Goal: Contribute content: Contribute content

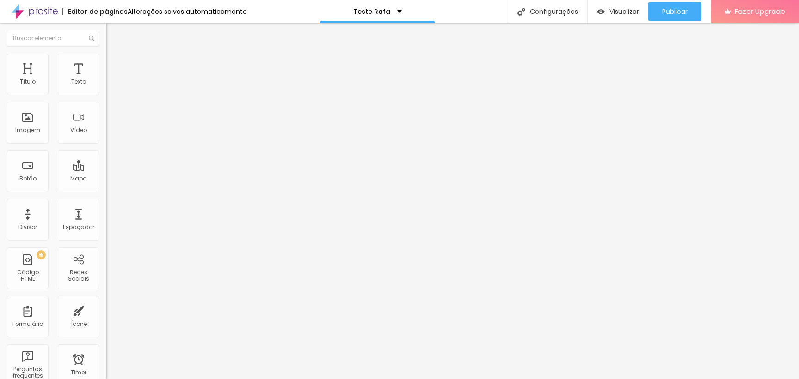
click at [106, 60] on li "Estilo" at bounding box center [159, 58] width 106 height 9
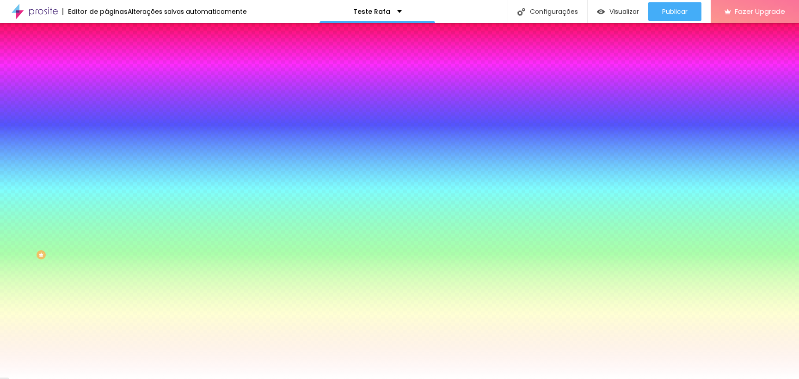
click at [106, 63] on img at bounding box center [110, 67] width 8 height 8
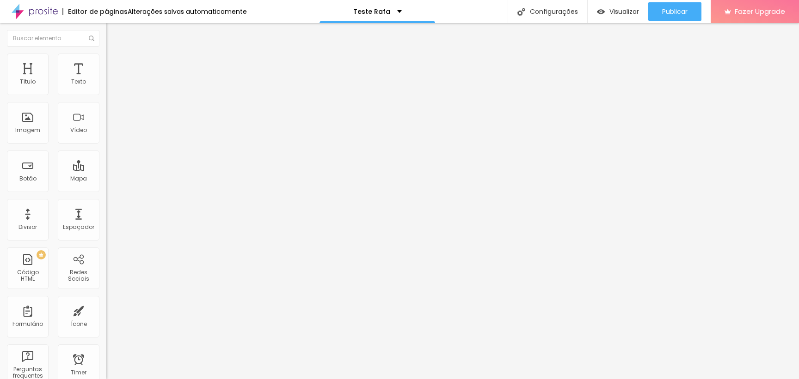
click at [113, 34] on img "button" at bounding box center [116, 33] width 7 height 7
click at [25, 127] on div "Imagem" at bounding box center [27, 130] width 25 height 6
click at [26, 124] on div "Imagem" at bounding box center [28, 123] width 42 height 42
click at [106, 80] on span "Trocar imagem" at bounding box center [131, 76] width 50 height 8
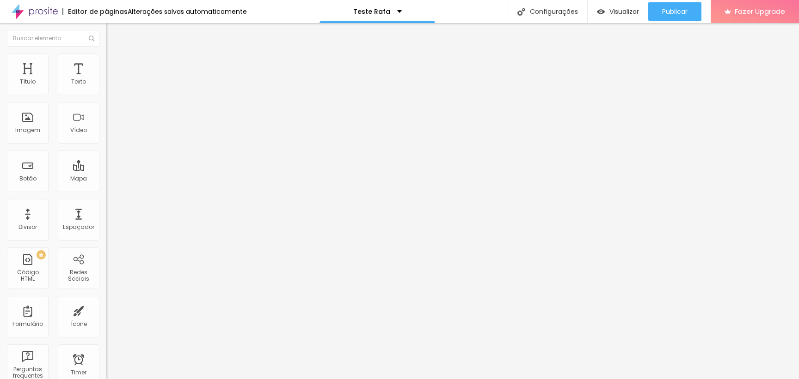
click at [682, 12] on span "Publicar" at bounding box center [674, 11] width 25 height 7
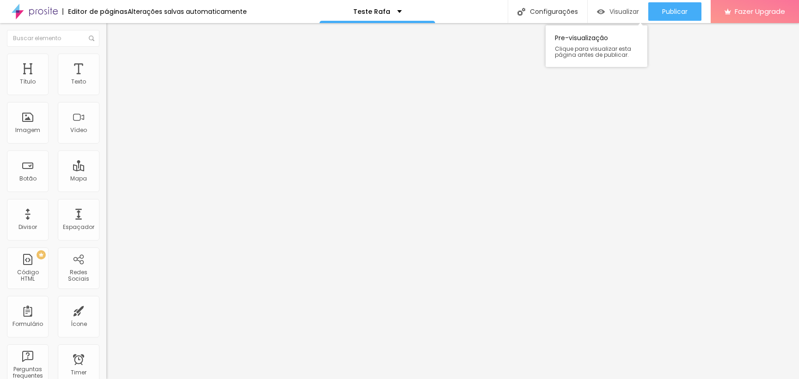
click at [619, 15] on span "Visualizar" at bounding box center [624, 11] width 30 height 7
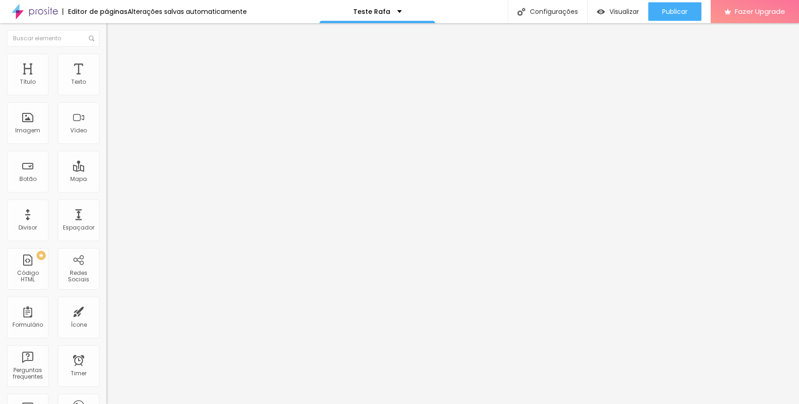
click at [106, 80] on span "Trocar imagem" at bounding box center [131, 76] width 50 height 8
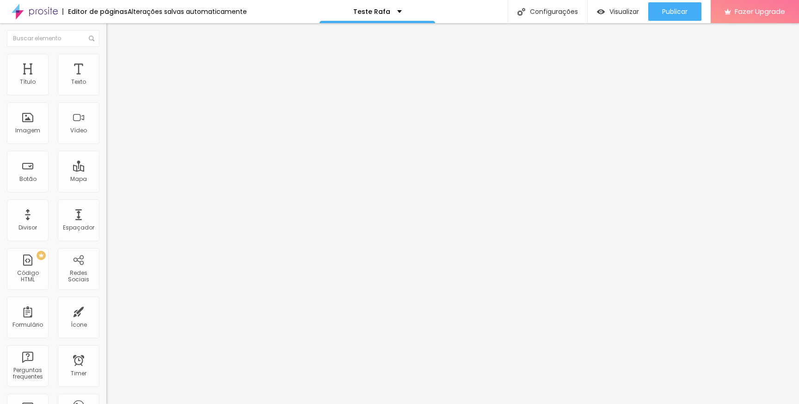
click at [106, 80] on span "Trocar imagem" at bounding box center [131, 76] width 50 height 8
